Goal: Information Seeking & Learning: Compare options

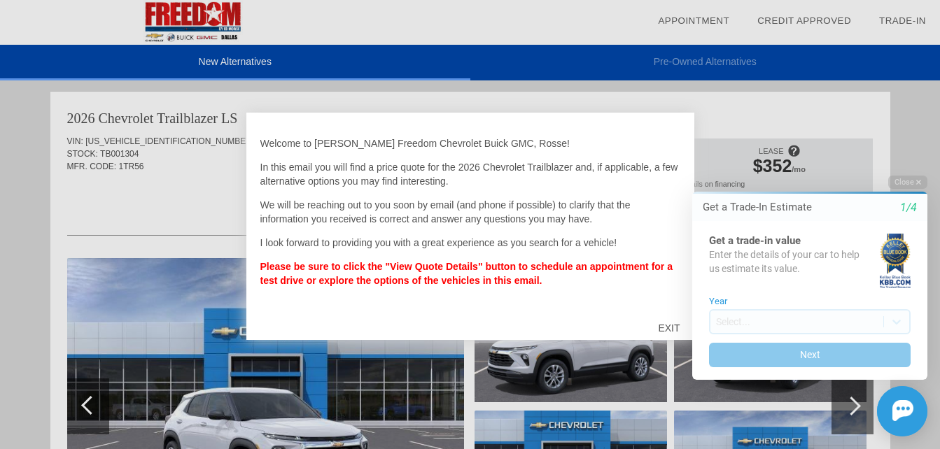
click at [671, 163] on html "Welcome! Get a Trade-In Estimate 1/4 Get a trade-in value Enter the details of …" at bounding box center [801, 163] width 277 height 0
click at [666, 163] on html "Welcome! Get a Trade-In Estimate 1/4 Get a trade-in value Enter the details of …" at bounding box center [801, 163] width 277 height 0
click at [662, 321] on div "EXIT" at bounding box center [669, 328] width 50 height 42
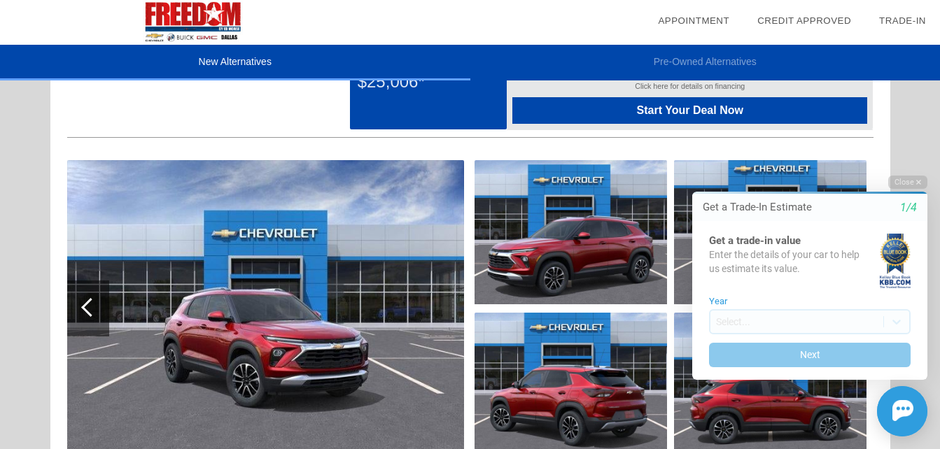
scroll to position [770, 0]
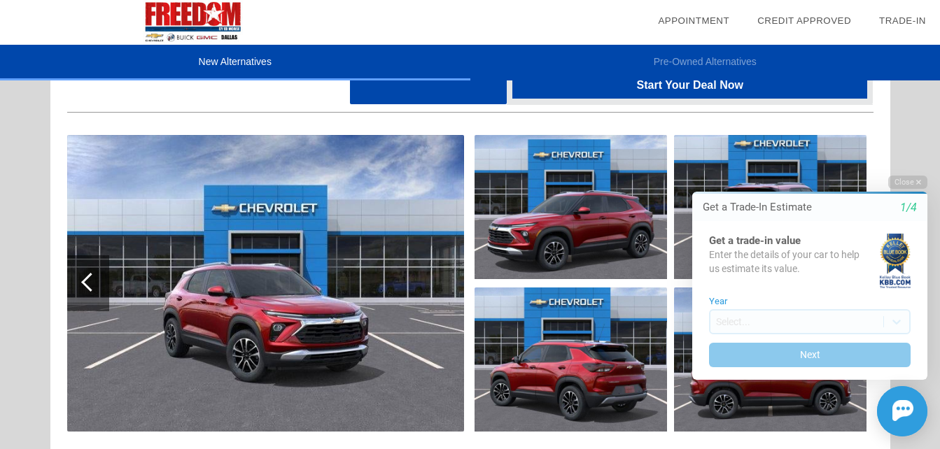
click at [281, 319] on img at bounding box center [265, 283] width 397 height 297
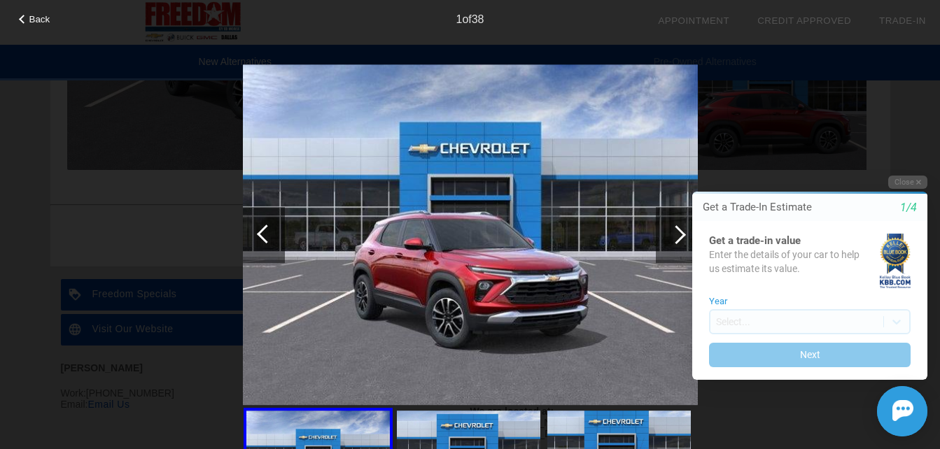
scroll to position [1050, 0]
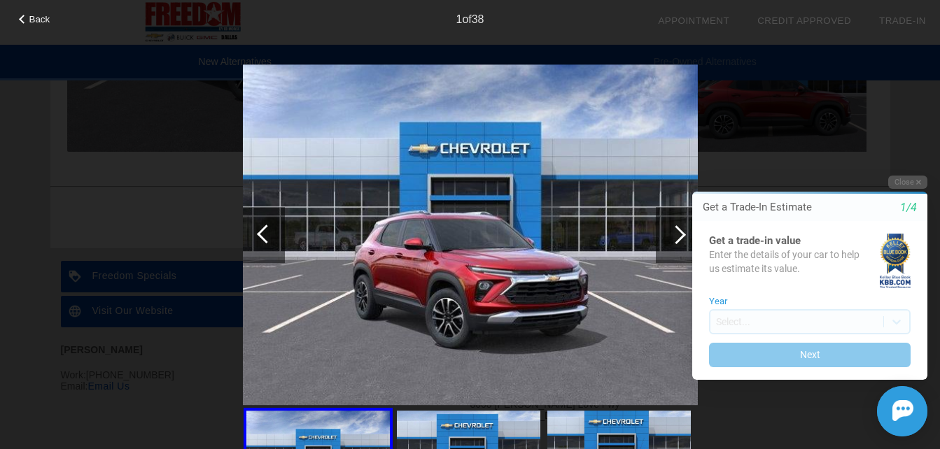
click at [260, 232] on div at bounding box center [266, 234] width 19 height 19
click at [258, 231] on div at bounding box center [264, 235] width 42 height 56
click at [681, 232] on div "Close Get a Trade-In Estimate 1/4 Get a trade-in value Enter the details of you…" at bounding box center [801, 306] width 252 height 261
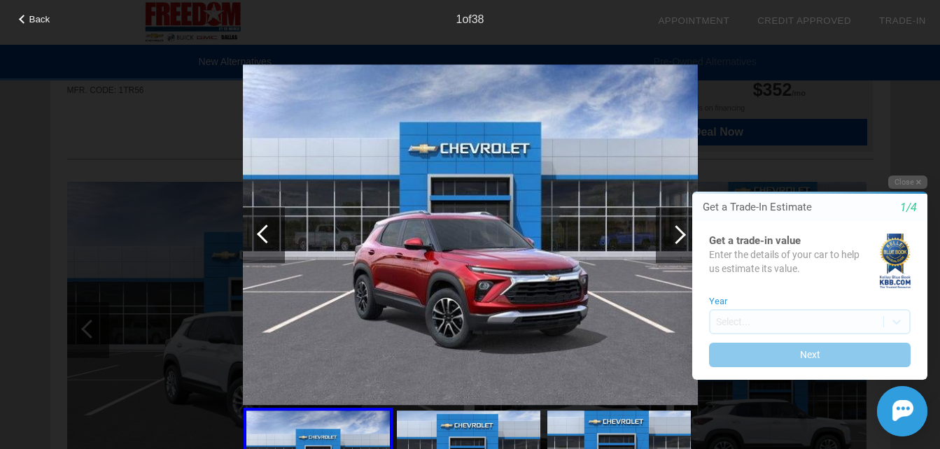
scroll to position [19, 0]
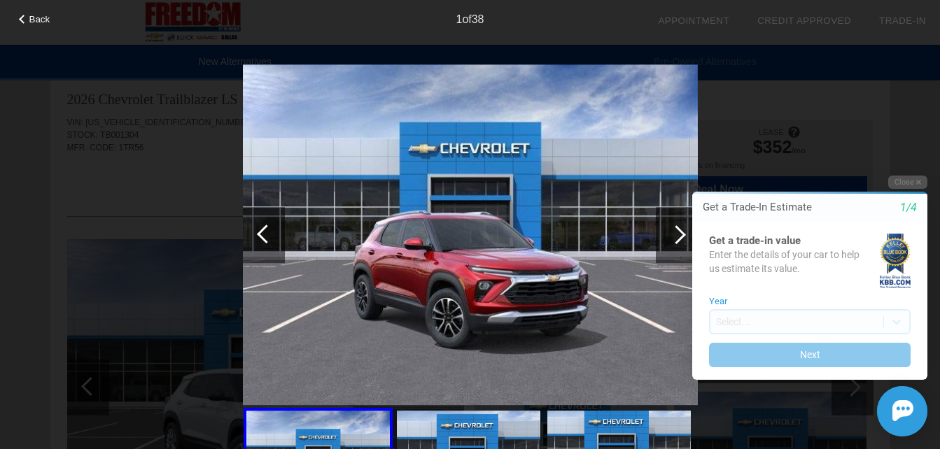
click at [255, 231] on div at bounding box center [264, 235] width 42 height 56
click at [681, 231] on div "Close Get a Trade-In Estimate 1/4 Get a trade-in value Enter the details of you…" at bounding box center [801, 306] width 252 height 261
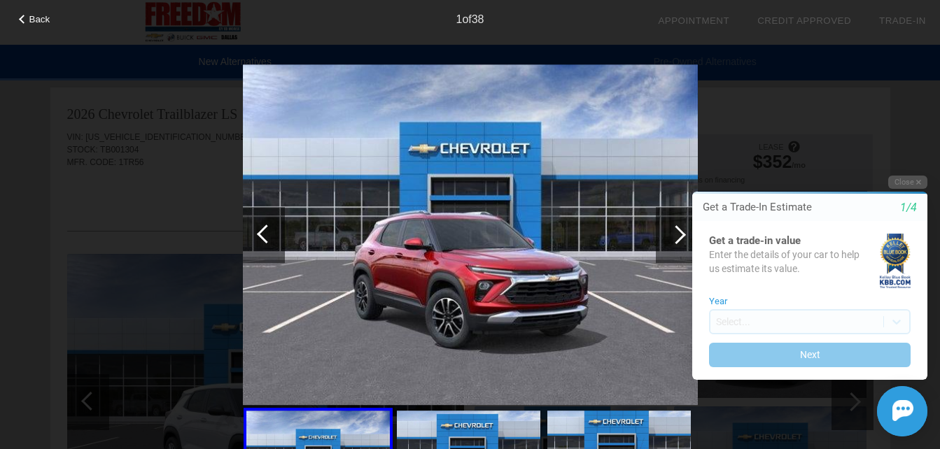
scroll to position [0, 0]
click at [17, 16] on div "Back" at bounding box center [35, 17] width 70 height 7
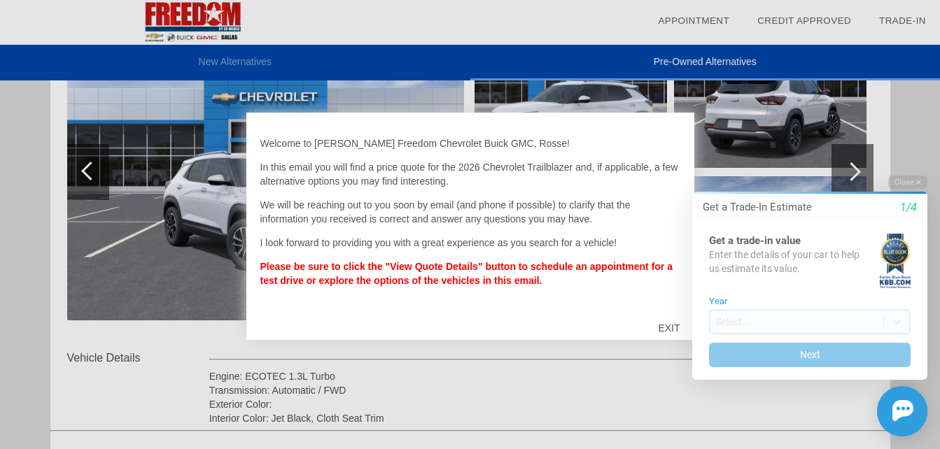
scroll to position [210, 0]
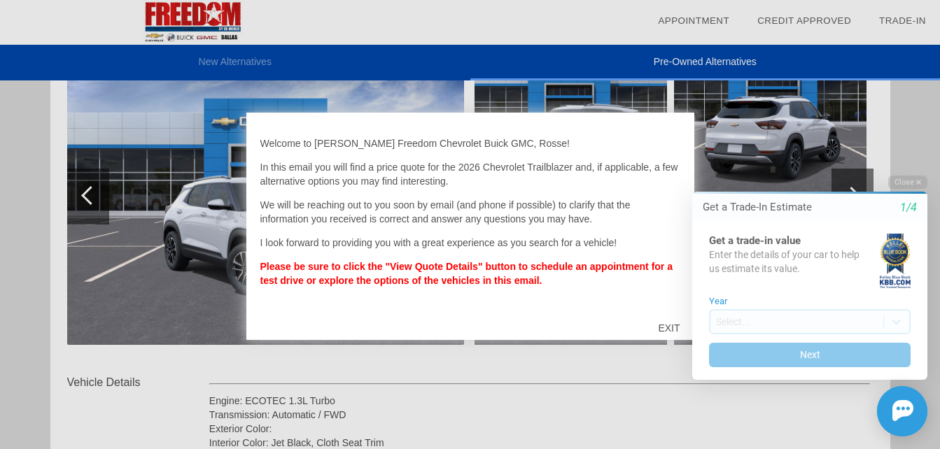
click at [667, 163] on html "Welcome! Get a Trade-In Estimate 1/4 Get a trade-in value Enter the details of …" at bounding box center [801, 163] width 277 height 0
click at [672, 163] on html "Welcome! Get a Trade-In Estimate 1/4 Get a trade-in value Enter the details of …" at bounding box center [801, 163] width 277 height 0
click at [669, 163] on html "Welcome! Get a Trade-In Estimate 1/4 Get a trade-in value Enter the details of …" at bounding box center [801, 163] width 277 height 0
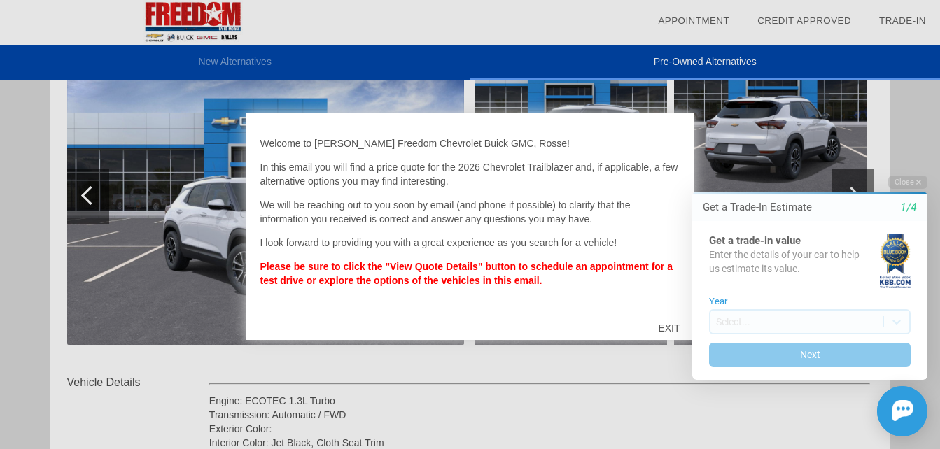
click at [669, 163] on html "Welcome! Get a Trade-In Estimate 1/4 Get a trade-in value Enter the details of …" at bounding box center [801, 163] width 277 height 0
click at [663, 163] on html "Welcome! Get a Trade-In Estimate 1/4 Get a trade-in value Enter the details of …" at bounding box center [801, 163] width 277 height 0
drag, startPoint x: 0, startPoint y: 163, endPoint x: 661, endPoint y: 325, distance: 680.2
click at [661, 325] on div "EXIT" at bounding box center [669, 328] width 50 height 42
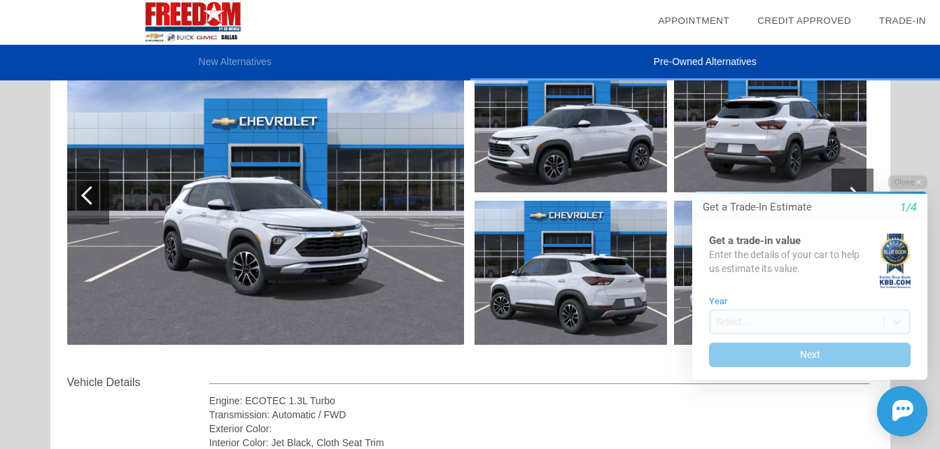
click at [581, 266] on img at bounding box center [571, 273] width 192 height 144
click at [0, 0] on img at bounding box center [0, 0] width 0 height 0
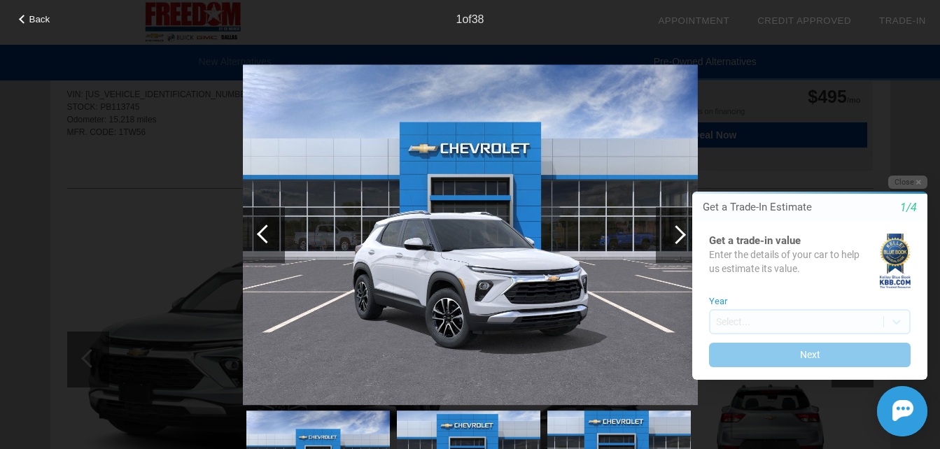
scroll to position [700, 0]
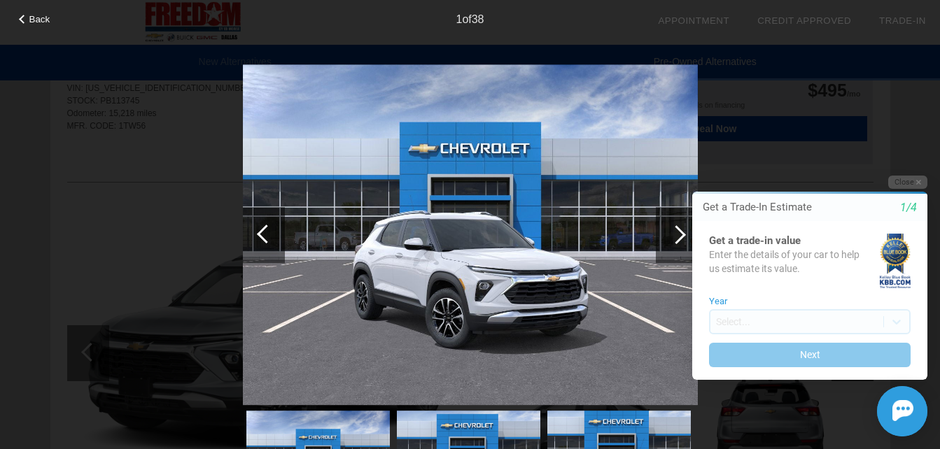
click at [20, 17] on div "Back" at bounding box center [35, 17] width 70 height 7
click at [20, 17] on img at bounding box center [193, 22] width 386 height 45
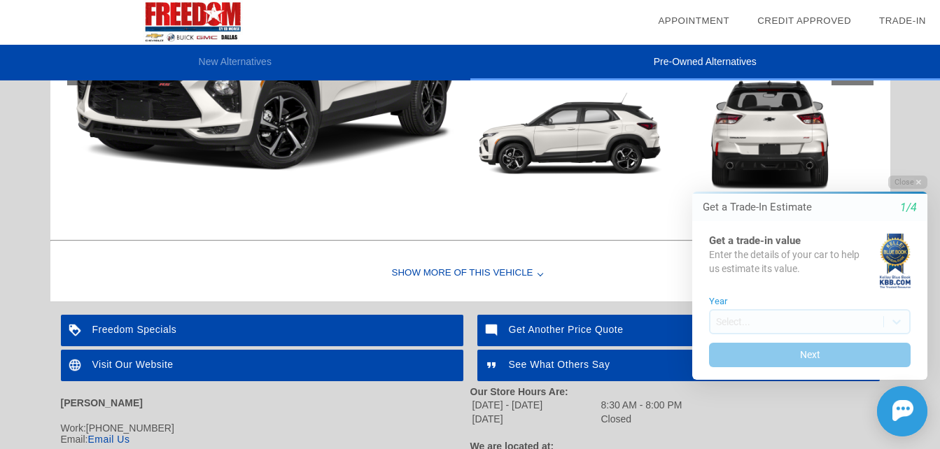
scroll to position [2141, 0]
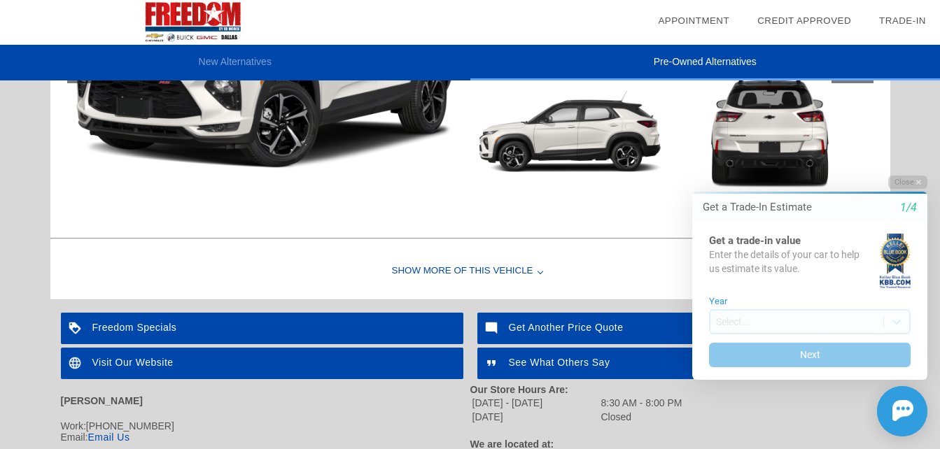
click at [475, 267] on div "Show More of this Vehicle" at bounding box center [470, 272] width 840 height 56
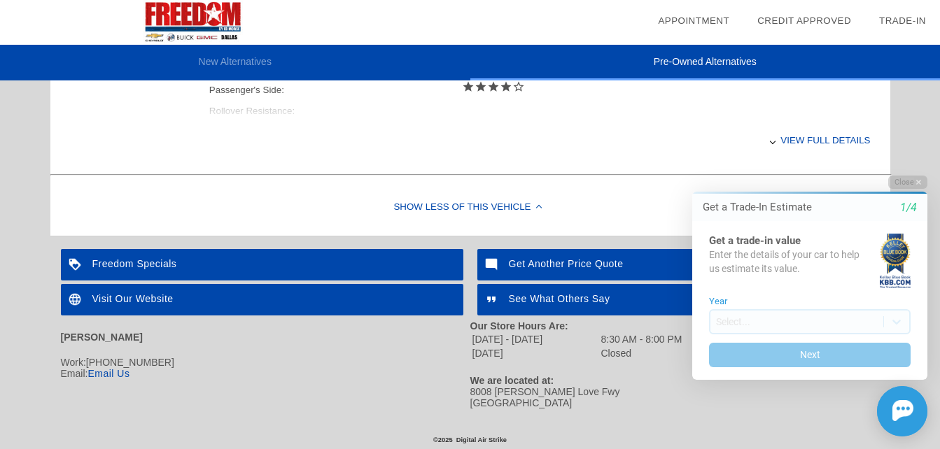
scroll to position [2499, 0]
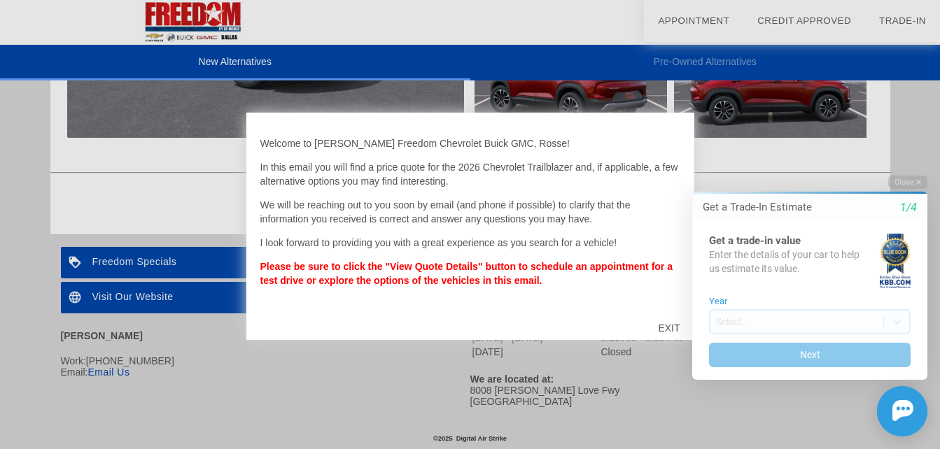
scroll to position [1069, 0]
click at [670, 163] on html "Welcome! Get a Trade-In Estimate 1/4 Get a trade-in value Enter the details of …" at bounding box center [801, 163] width 277 height 0
click at [667, 163] on html "Welcome! Get a Trade-In Estimate 1/4 Get a trade-in value Enter the details of …" at bounding box center [801, 163] width 277 height 0
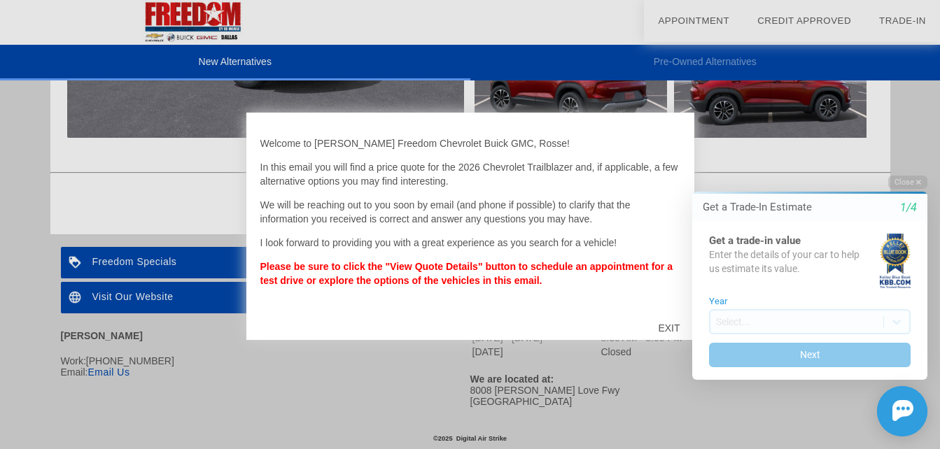
click at [667, 163] on html "Welcome! Get a Trade-In Estimate 1/4 Get a trade-in value Enter the details of …" at bounding box center [801, 163] width 277 height 0
click at [668, 163] on html "Welcome! Get a Trade-In Estimate 1/4 Get a trade-in value Enter the details of …" at bounding box center [801, 163] width 277 height 0
click at [918, 176] on button "Close" at bounding box center [907, 182] width 39 height 13
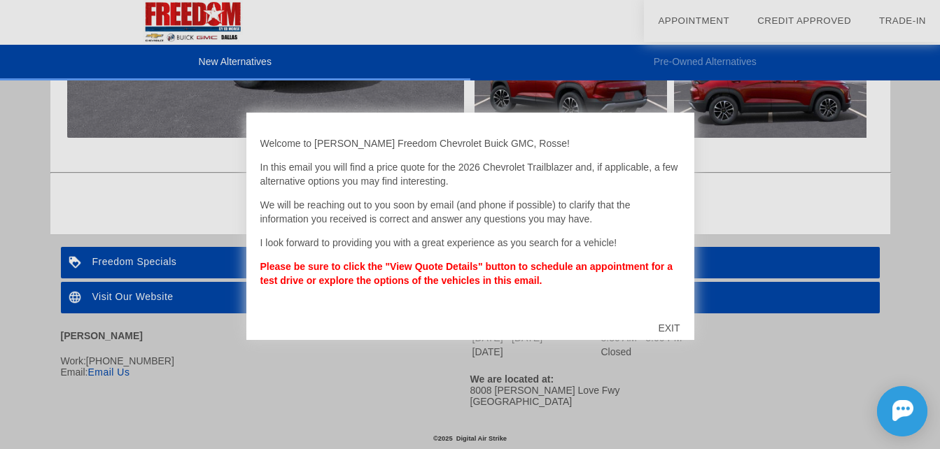
click at [668, 321] on div "EXIT" at bounding box center [669, 328] width 50 height 42
